Goal: Use online tool/utility: Utilize a website feature to perform a specific function

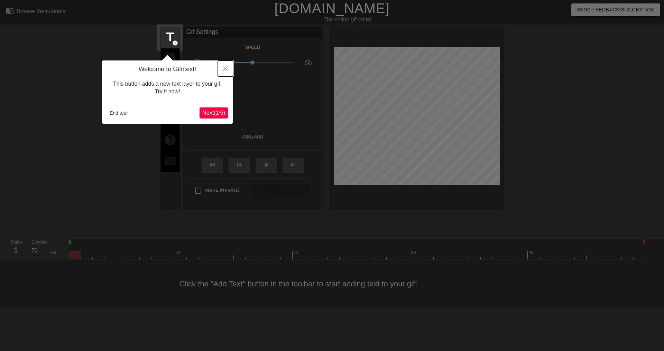
click at [227, 68] on icon "Close" at bounding box center [225, 68] width 5 height 5
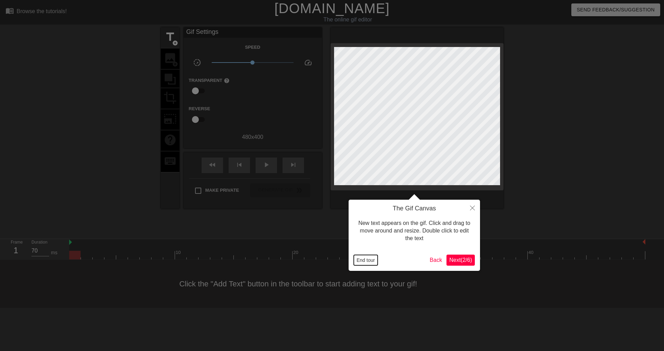
click at [368, 261] on button "End tour" at bounding box center [366, 260] width 24 height 10
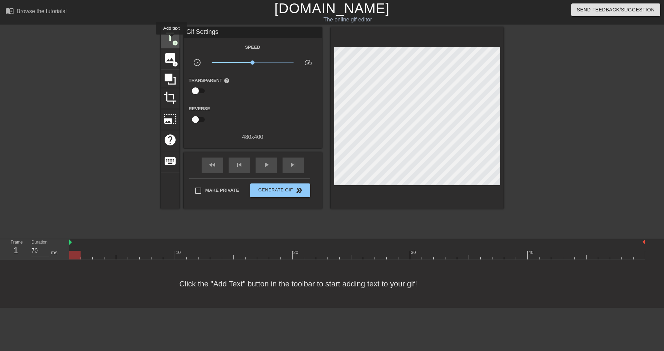
click at [172, 39] on span "title" at bounding box center [170, 36] width 13 height 13
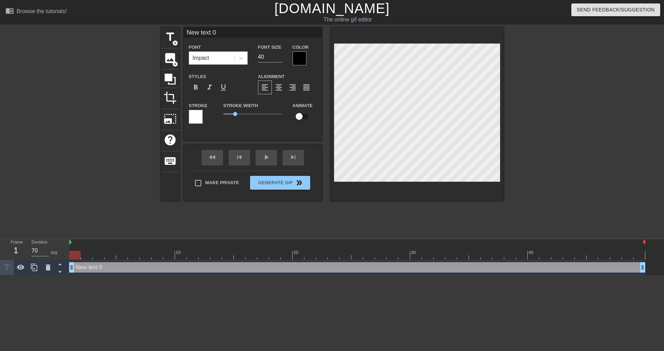
type input "O"
type textarea "O"
type input "Om"
type textarea "Om"
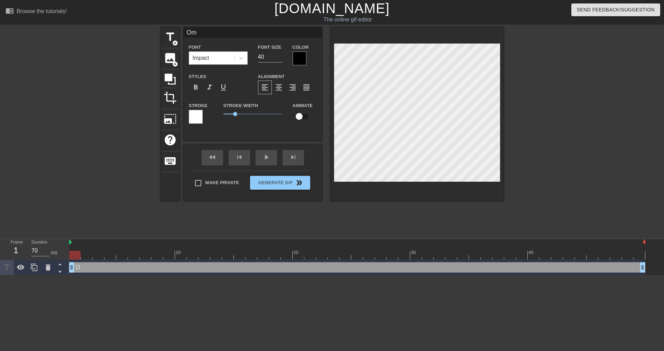
type input "Oma"
type textarea "Oma"
type input "[PERSON_NAME]"
type textarea "[PERSON_NAME]"
click at [295, 56] on div at bounding box center [300, 59] width 14 height 14
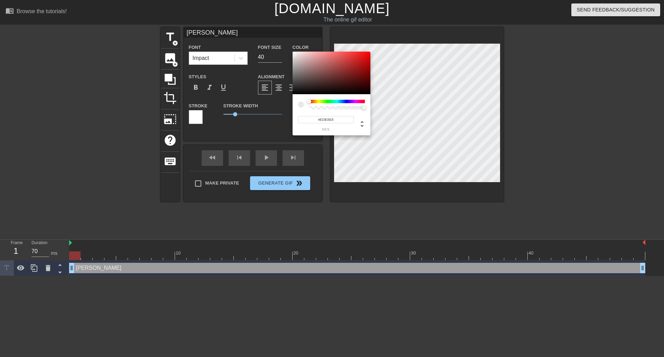
type input "#FFFFFF"
drag, startPoint x: 299, startPoint y: 60, endPoint x: 280, endPoint y: 45, distance: 23.9
click at [280, 45] on div "#FFFFFF hex" at bounding box center [332, 178] width 664 height 357
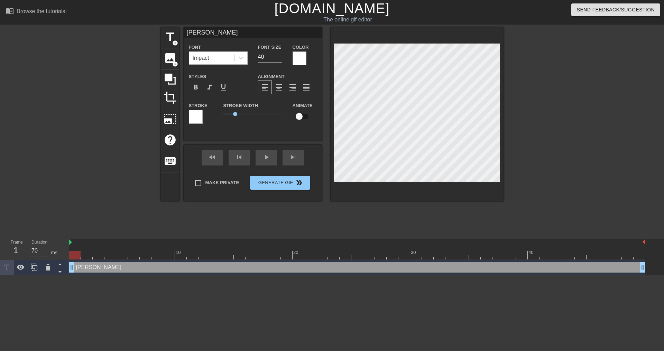
scroll to position [1, 1]
click at [198, 114] on div at bounding box center [196, 117] width 14 height 14
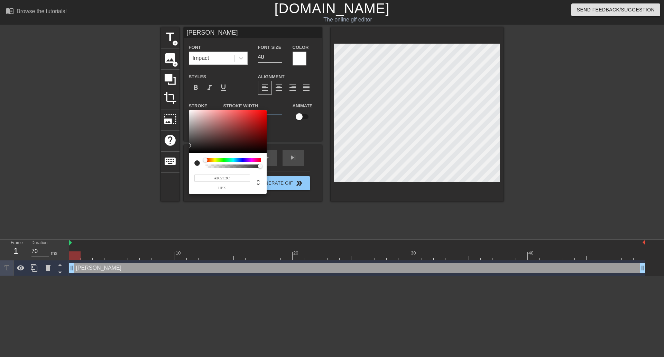
type input "#000000"
drag, startPoint x: 187, startPoint y: 145, endPoint x: 178, endPoint y: 165, distance: 21.5
click at [178, 165] on div "#000000 hex" at bounding box center [332, 178] width 664 height 357
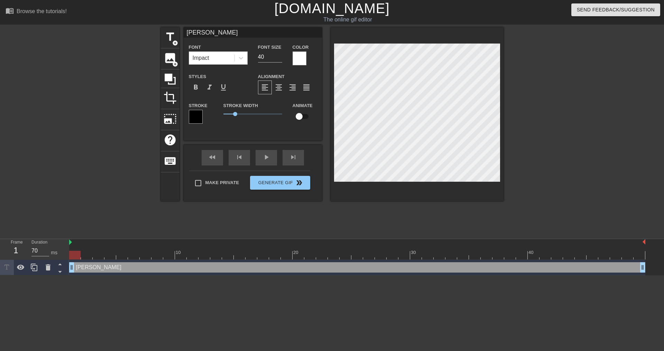
drag, startPoint x: 205, startPoint y: 31, endPoint x: 187, endPoint y: 34, distance: 18.9
click at [187, 34] on input "[PERSON_NAME]" at bounding box center [253, 32] width 138 height 10
click at [170, 38] on span "title" at bounding box center [170, 36] width 13 height 13
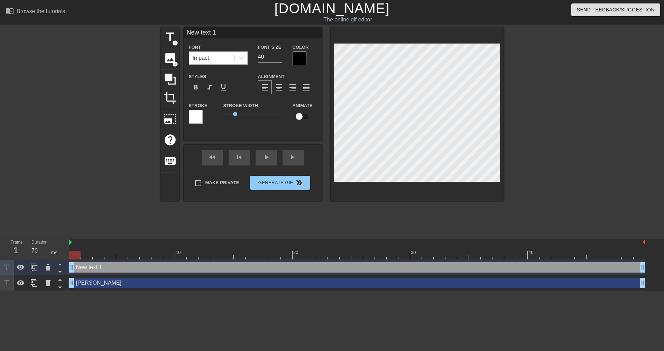
drag, startPoint x: 230, startPoint y: 35, endPoint x: 186, endPoint y: 36, distance: 43.9
click at [186, 36] on input "New text 1" at bounding box center [253, 32] width 138 height 10
type input "[PERSON_NAME]"
click at [300, 61] on div at bounding box center [300, 59] width 14 height 14
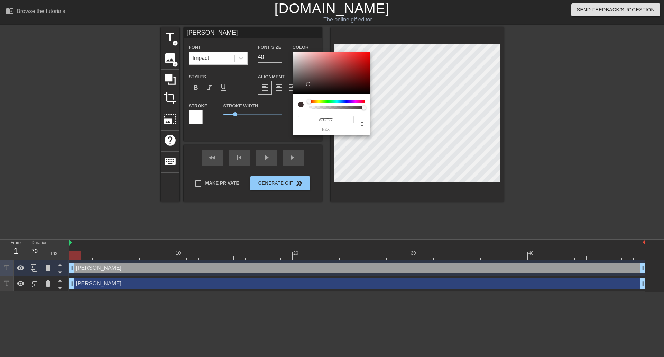
type input "#FFFFFF"
drag, startPoint x: 308, startPoint y: 84, endPoint x: 277, endPoint y: 38, distance: 55.5
click at [277, 38] on div "#FFFFFF hex" at bounding box center [332, 178] width 664 height 357
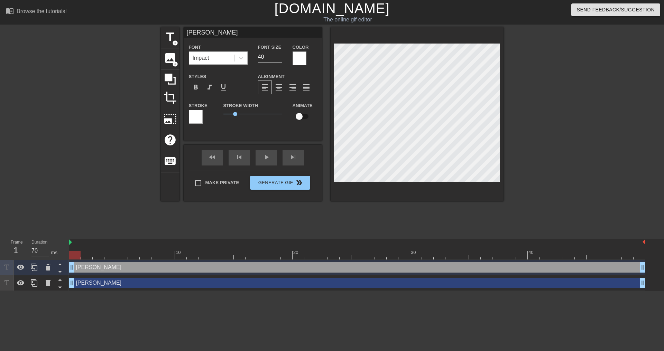
click at [198, 115] on div at bounding box center [196, 117] width 14 height 14
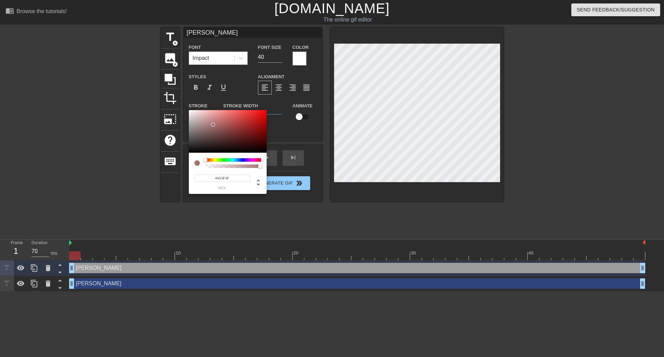
type input "#000000"
drag, startPoint x: 205, startPoint y: 129, endPoint x: 173, endPoint y: 168, distance: 51.1
click at [173, 168] on div "#000000 hex" at bounding box center [332, 178] width 664 height 357
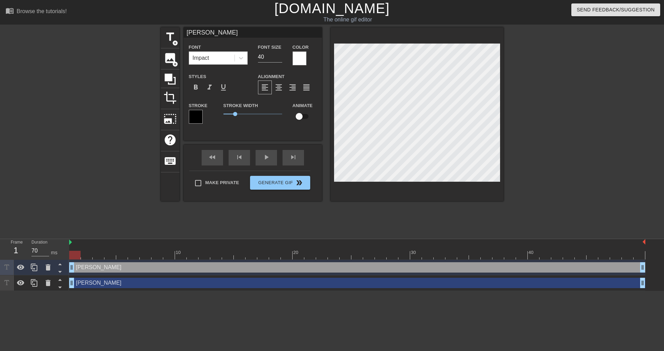
type input "[PERSON_NAME]"
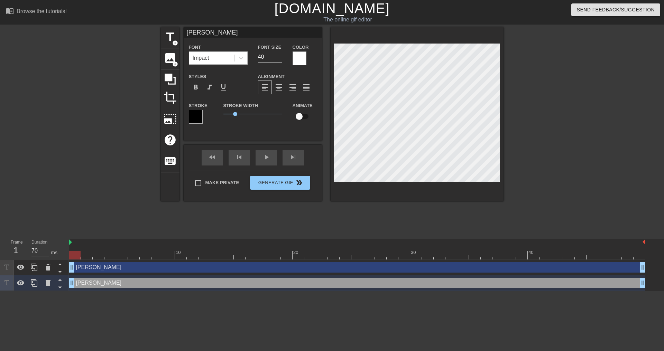
click at [277, 160] on div "fast_rewind skip_previous play_arrow skip_next" at bounding box center [252, 158] width 113 height 26
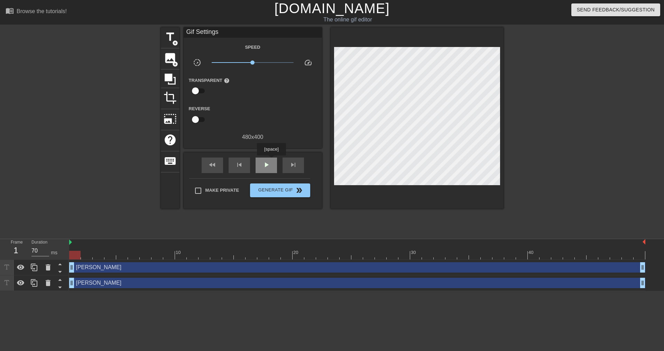
click at [271, 160] on div "play_arrow" at bounding box center [266, 166] width 21 height 16
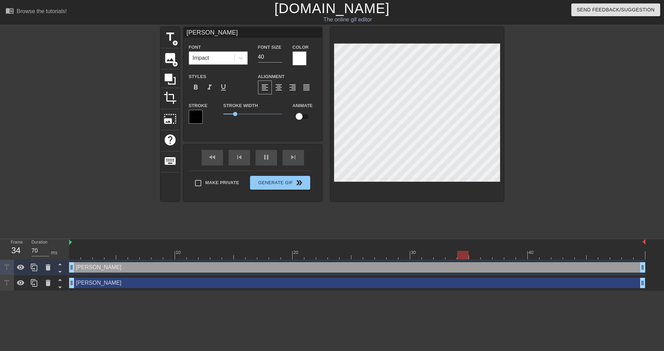
click at [555, 124] on div at bounding box center [564, 130] width 104 height 207
type input "60"
type input "[PERSON_NAME]"
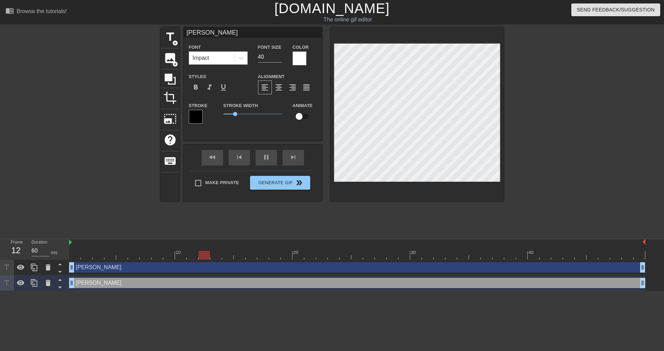
click at [579, 153] on div at bounding box center [564, 130] width 104 height 207
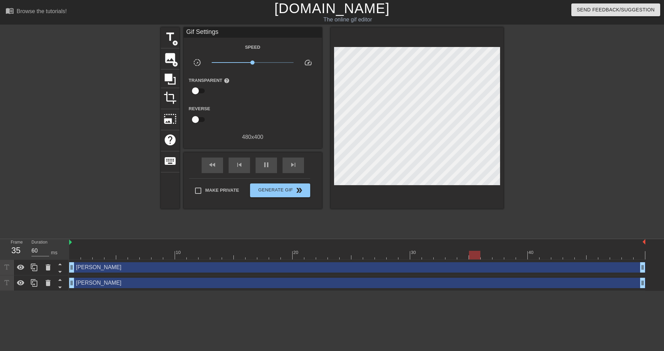
click at [579, 123] on div at bounding box center [564, 130] width 104 height 207
click at [537, 121] on div at bounding box center [564, 130] width 104 height 207
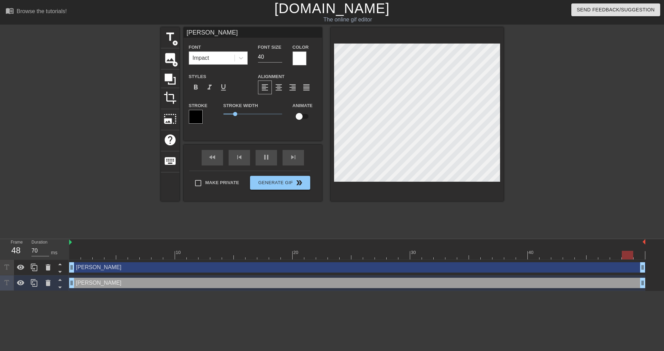
click at [578, 145] on div at bounding box center [564, 130] width 104 height 207
type input "70"
type input "[PERSON_NAME]"
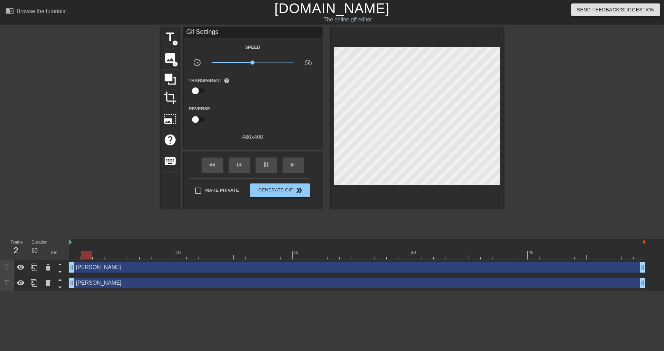
click at [534, 91] on div at bounding box center [564, 130] width 104 height 207
type input "70"
click at [275, 191] on span "Generate Gif double_arrow" at bounding box center [280, 190] width 54 height 8
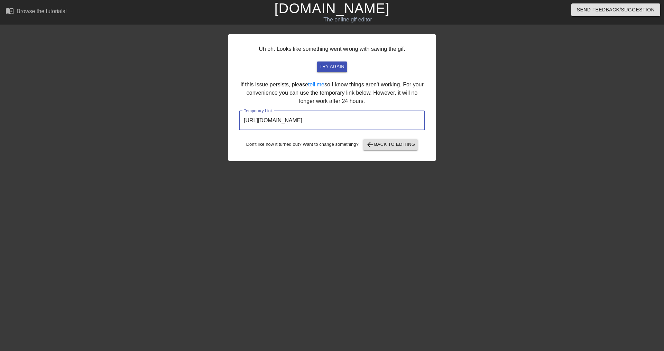
click at [312, 126] on input "[URL][DOMAIN_NAME]" at bounding box center [332, 120] width 186 height 19
